Goal: Download file/media

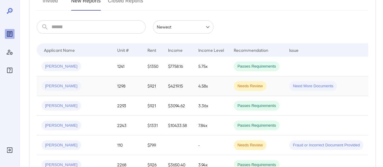
scroll to position [91, 0]
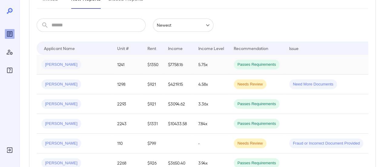
click at [87, 64] on div "[PERSON_NAME]" at bounding box center [74, 65] width 66 height 10
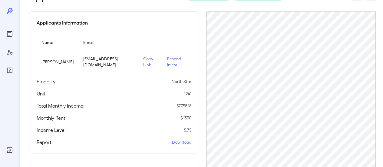
scroll to position [91, 0]
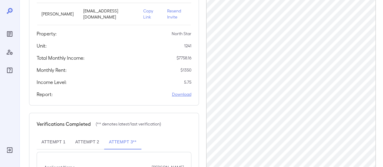
click at [183, 97] on link "Download" at bounding box center [181, 94] width 19 height 6
